Goal: Check status: Check status

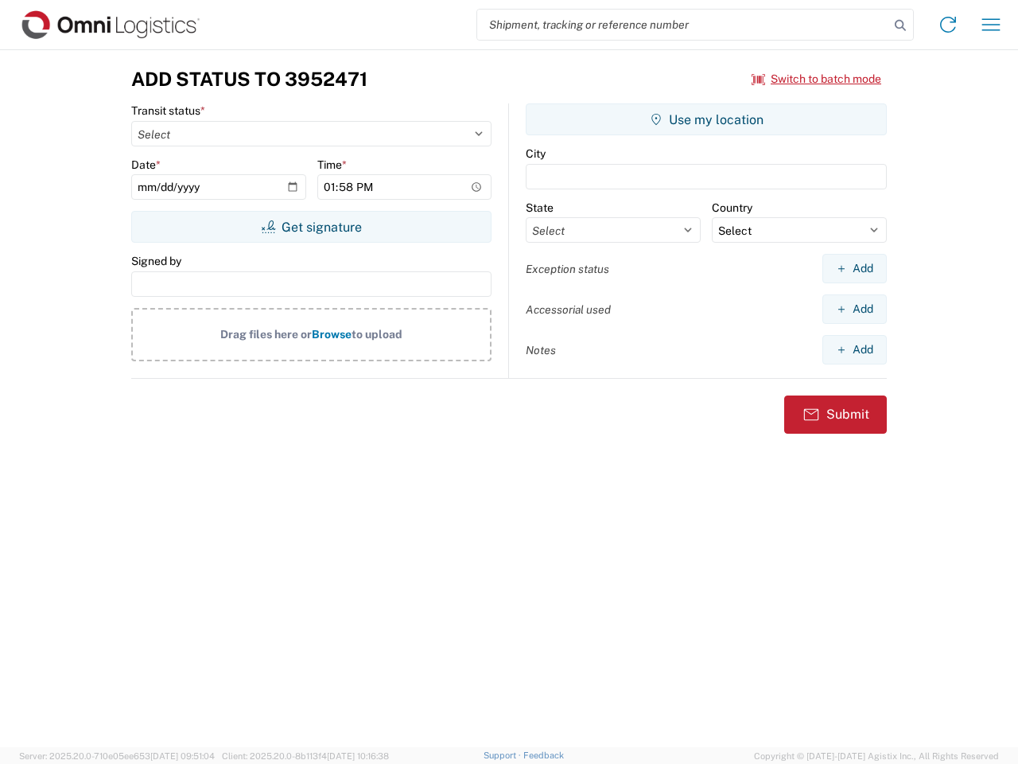
click at [683, 25] on input "search" at bounding box center [683, 25] width 412 height 30
click at [900, 25] on icon at bounding box center [900, 25] width 22 height 22
click at [948, 25] on icon at bounding box center [947, 24] width 25 height 25
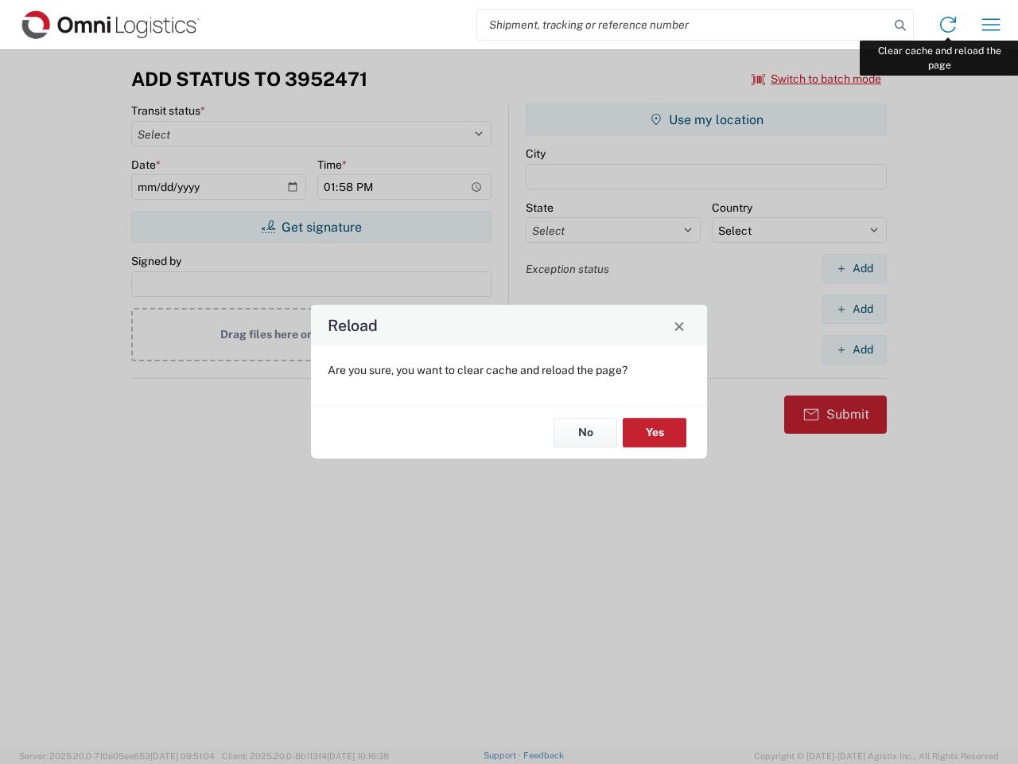
click at [991, 25] on div "Reload Are you sure, you want to clear cache and reload the page? No Yes" at bounding box center [509, 382] width 1018 height 764
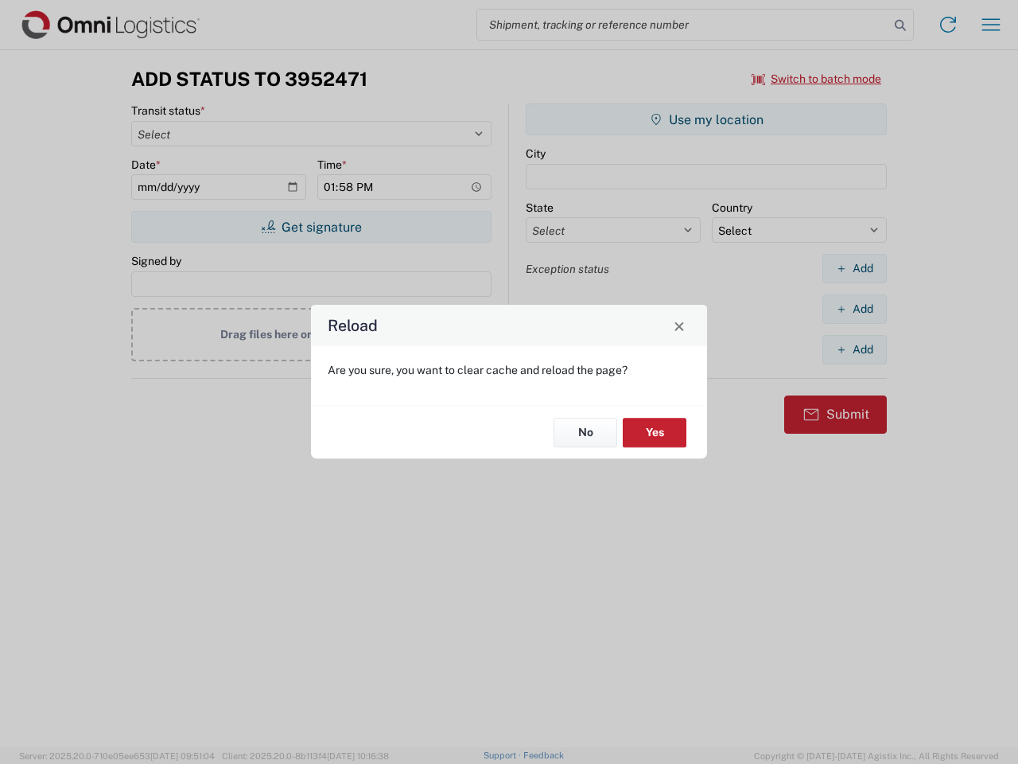
click at [817, 79] on div "Reload Are you sure, you want to clear cache and reload the page? No Yes" at bounding box center [509, 382] width 1018 height 764
click at [311, 227] on div "Reload Are you sure, you want to clear cache and reload the page? No Yes" at bounding box center [509, 382] width 1018 height 764
click at [706, 119] on div "Reload Are you sure, you want to clear cache and reload the page? No Yes" at bounding box center [509, 382] width 1018 height 764
click at [854, 268] on div "Reload Are you sure, you want to clear cache and reload the page? No Yes" at bounding box center [509, 382] width 1018 height 764
click at [854, 309] on div "Reload Are you sure, you want to clear cache and reload the page? No Yes" at bounding box center [509, 382] width 1018 height 764
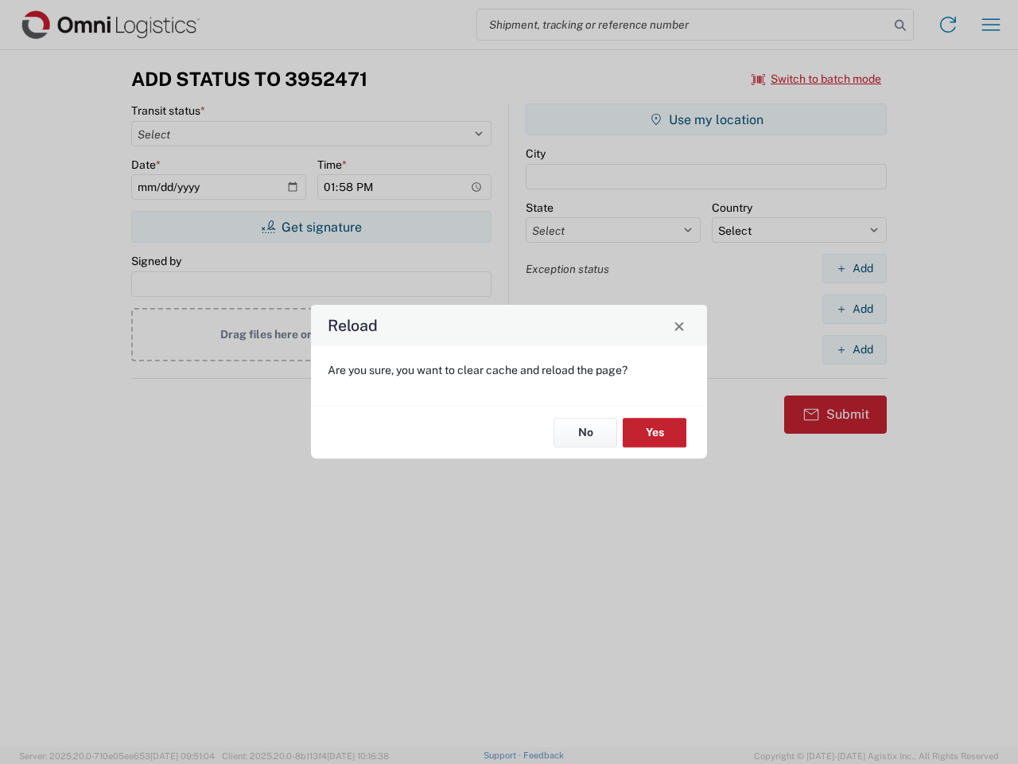
click at [854, 349] on div "Reload Are you sure, you want to clear cache and reload the page? No Yes" at bounding box center [509, 382] width 1018 height 764
